Goal: Obtain resource: Obtain resource

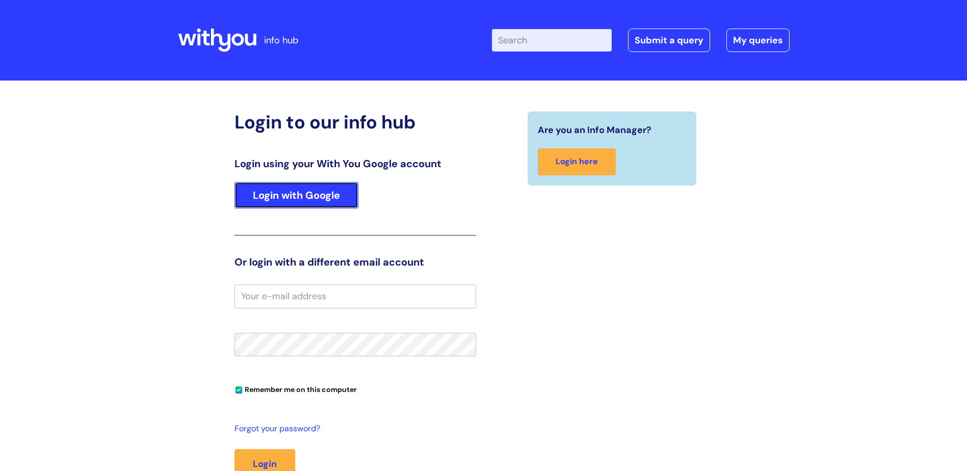
click at [300, 198] on link "Login with Google" at bounding box center [297, 195] width 124 height 27
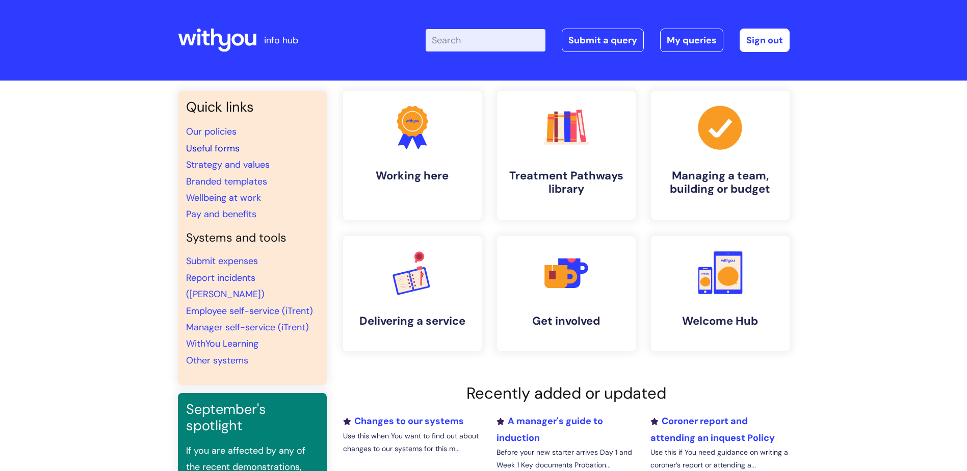
click at [198, 146] on link "Useful forms" at bounding box center [213, 148] width 54 height 12
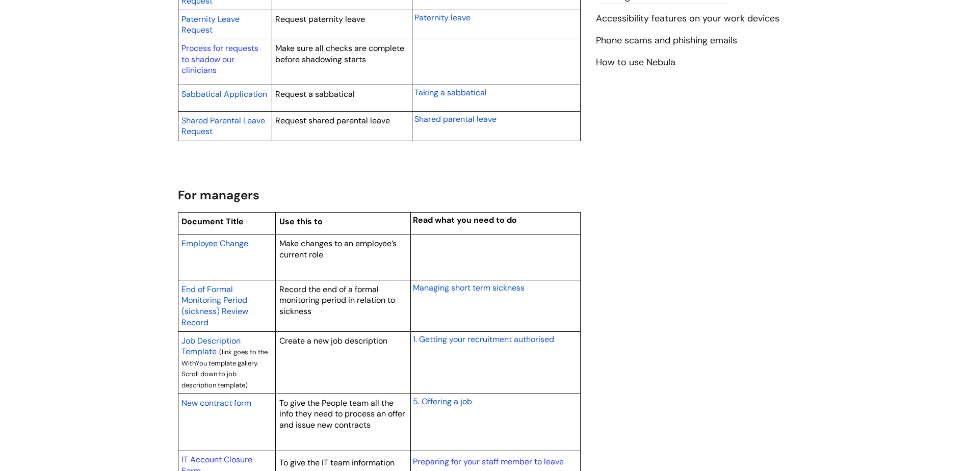
scroll to position [663, 0]
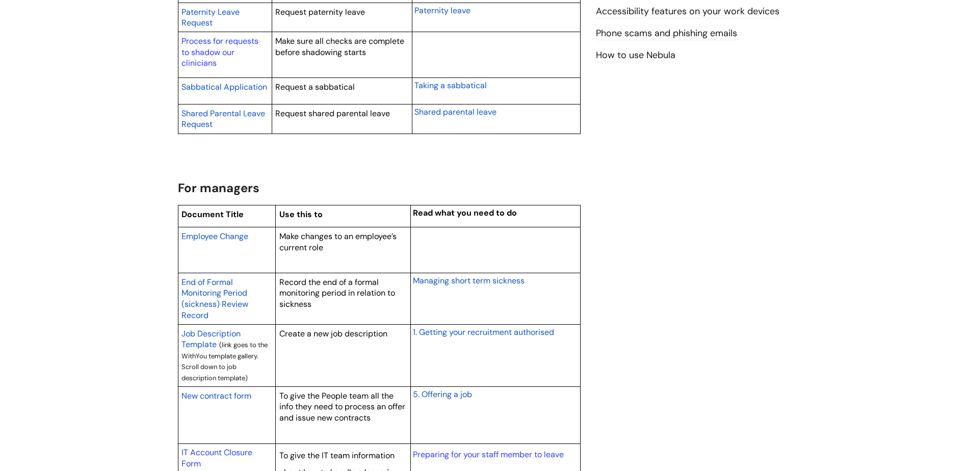
click at [204, 394] on span "New contract form" at bounding box center [217, 396] width 70 height 11
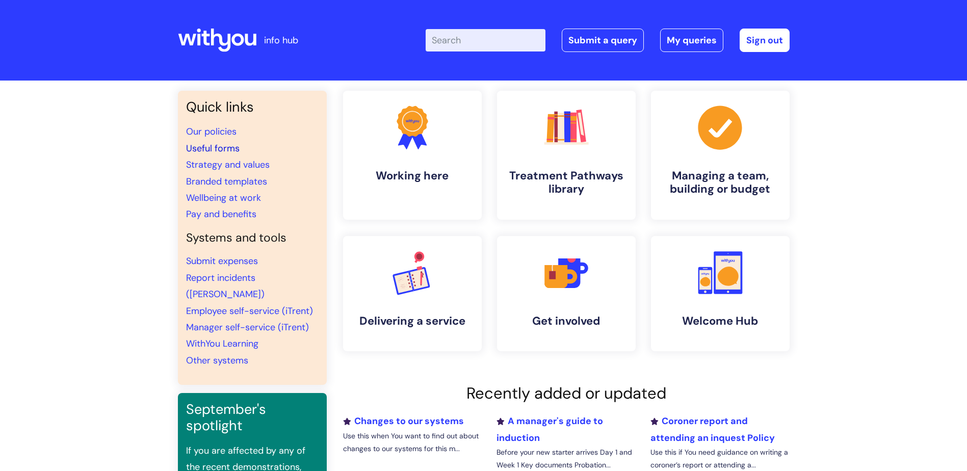
click at [211, 146] on link "Useful forms" at bounding box center [213, 148] width 54 height 12
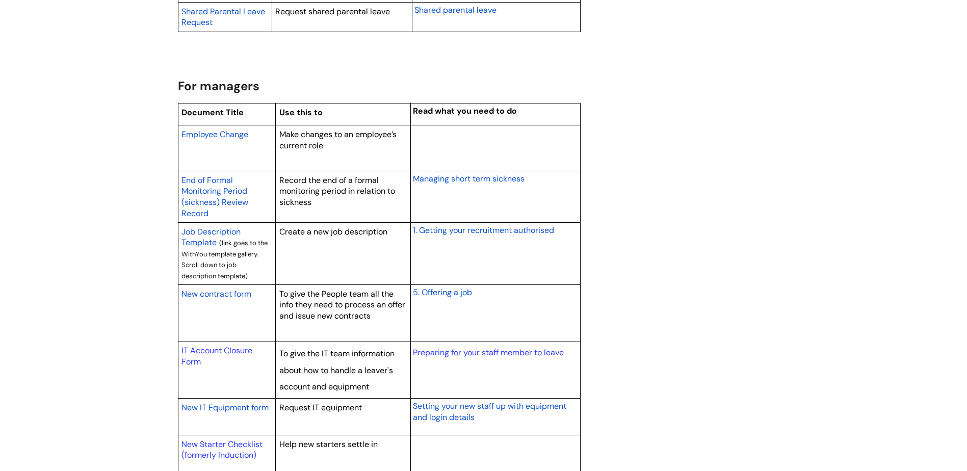
scroll to position [816, 0]
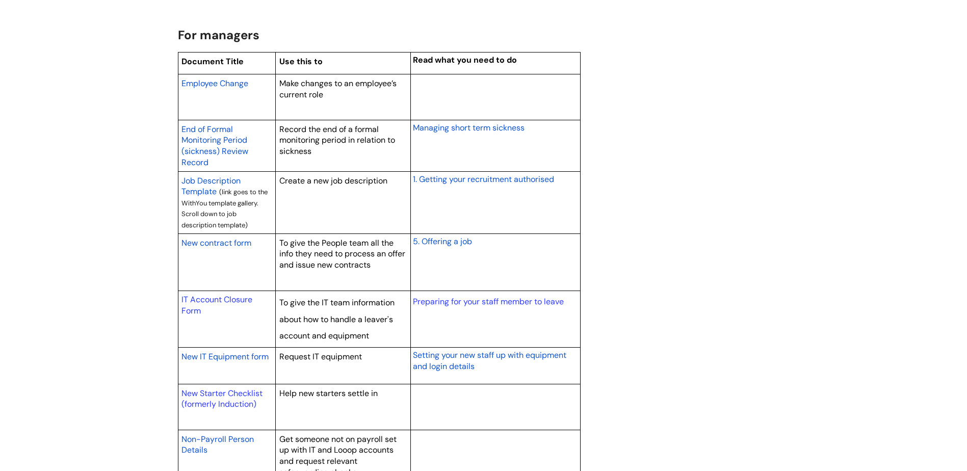
click at [247, 357] on span "New IT Equipment form" at bounding box center [225, 356] width 87 height 11
